Goal: Transaction & Acquisition: Purchase product/service

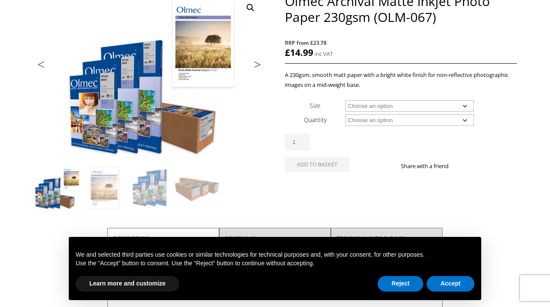
scroll to position [127, 0]
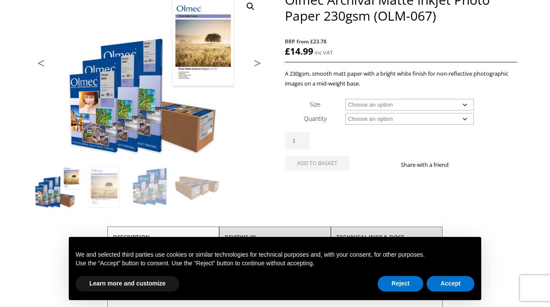
click at [464, 104] on select "Choose an option A4 Sheet A3 Sheet A3+ Sheet A2 Sheet 17" Wide Roll 24" Wide Ro…" at bounding box center [409, 105] width 129 height 12
click at [345, 99] on select "Choose an option A4 Sheet A3 Sheet A3+ Sheet A2 Sheet 17" Wide Roll 24" Wide Ro…" at bounding box center [409, 105] width 129 height 12
select select "a3-sheet"
click at [439, 118] on select "Choose an option 50 Sheets 100 Sheets" at bounding box center [409, 119] width 129 height 12
select select "100-sheets"
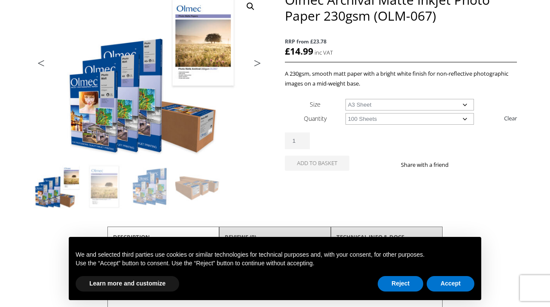
click at [345, 113] on select "Choose an option 50 Sheets 100 Sheets" at bounding box center [409, 119] width 129 height 12
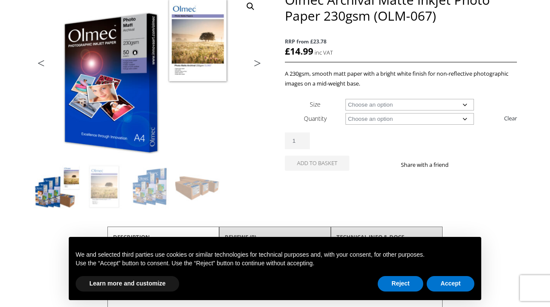
select select "a3-sheet"
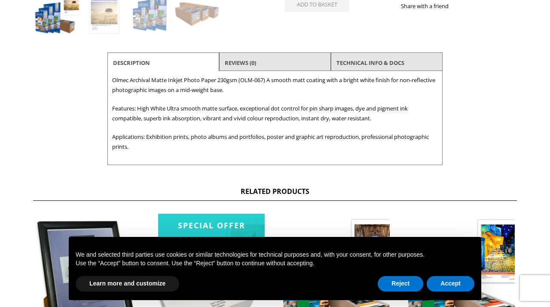
scroll to position [303, 0]
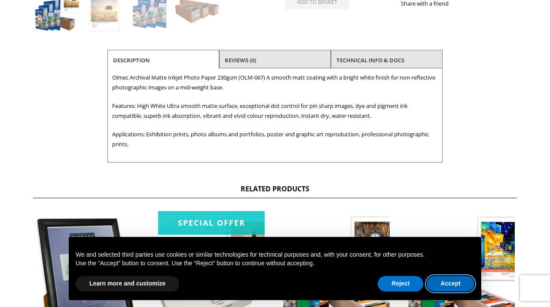
click at [451, 283] on button "Accept" at bounding box center [451, 283] width 48 height 15
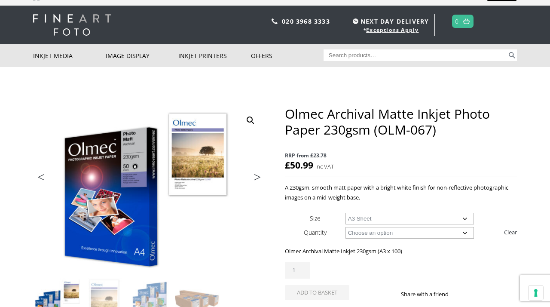
scroll to position [0, 0]
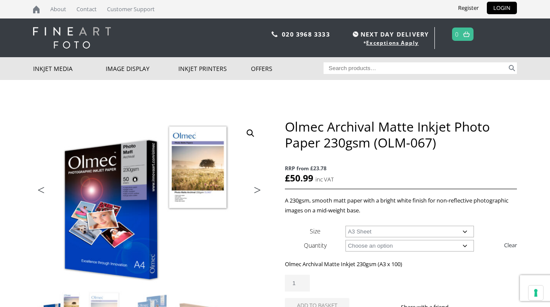
click at [449, 158] on div "Olmec Archival Matte Inkjet Photo Paper 230gsm (OLM-067) RRP from £23.78 £ 50.9…" at bounding box center [401, 226] width 232 height 214
